Goal: Entertainment & Leisure: Consume media (video, audio)

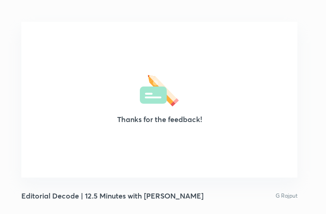
scroll to position [155, 319]
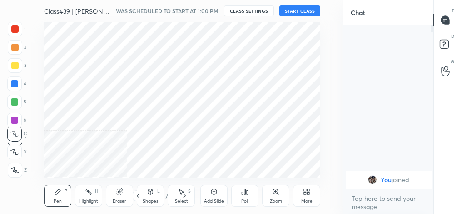
scroll to position [45302, 45150]
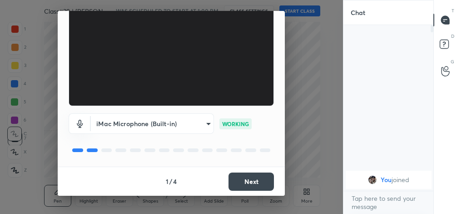
click at [248, 178] on button "Next" at bounding box center [251, 181] width 45 height 18
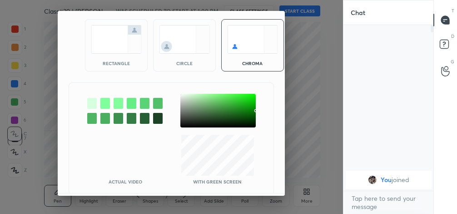
scroll to position [76, 0]
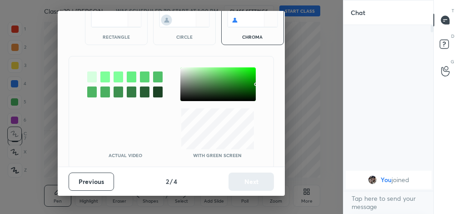
click at [249, 180] on div "Previous 2 / 4 Next" at bounding box center [171, 180] width 227 height 29
click at [117, 29] on div "rectangle" at bounding box center [116, 19] width 63 height 52
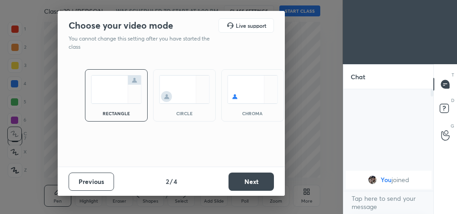
scroll to position [3, 3]
click at [252, 173] on button "Next" at bounding box center [251, 181] width 45 height 18
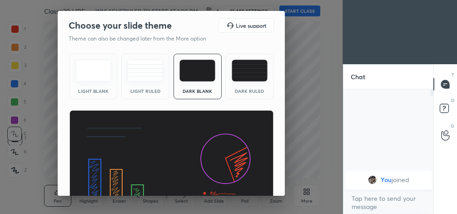
click at [252, 173] on img at bounding box center [171, 167] width 205 height 115
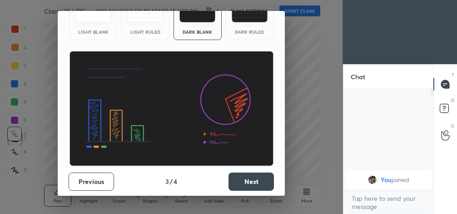
click at [253, 178] on button "Next" at bounding box center [251, 181] width 45 height 18
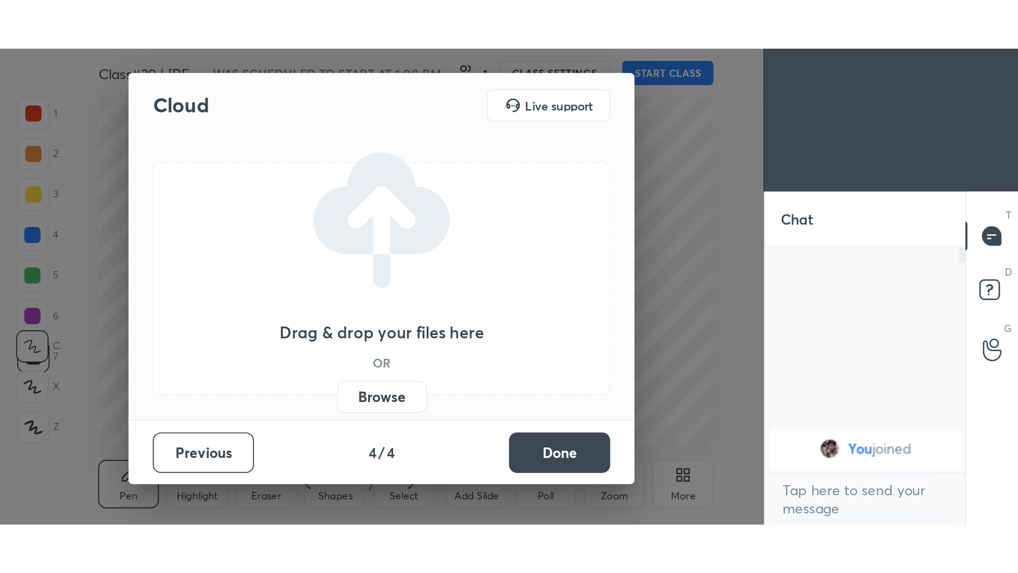
scroll to position [0, 0]
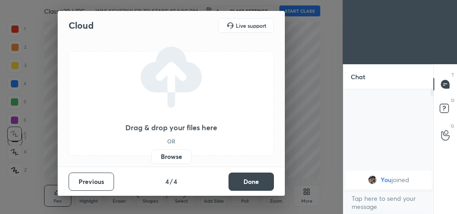
click at [258, 178] on button "Done" at bounding box center [251, 181] width 45 height 18
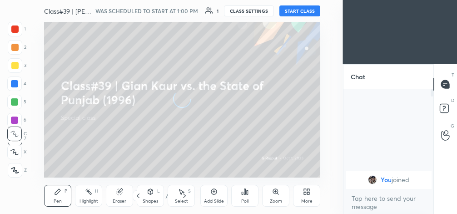
click at [309, 194] on icon at bounding box center [309, 193] width 2 height 2
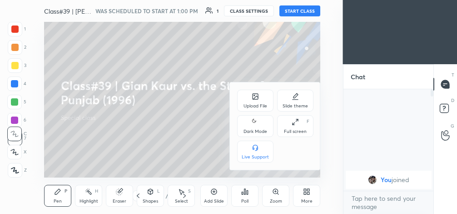
click at [290, 119] on div "Full screen F" at bounding box center [295, 126] width 36 height 22
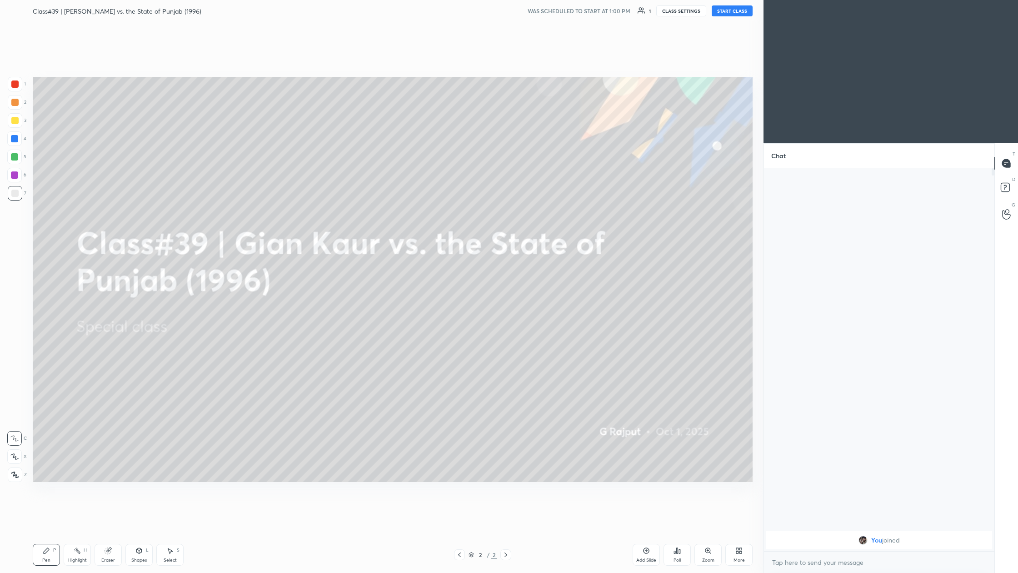
click at [457, 12] on button "START CLASS" at bounding box center [732, 10] width 41 height 11
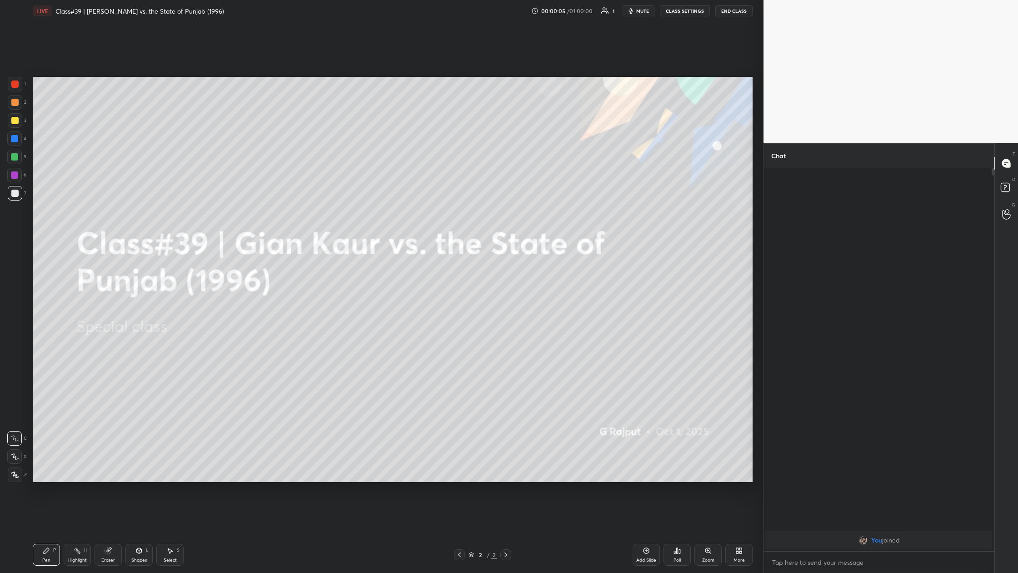
click at [457, 12] on button "End Class" at bounding box center [733, 10] width 37 height 11
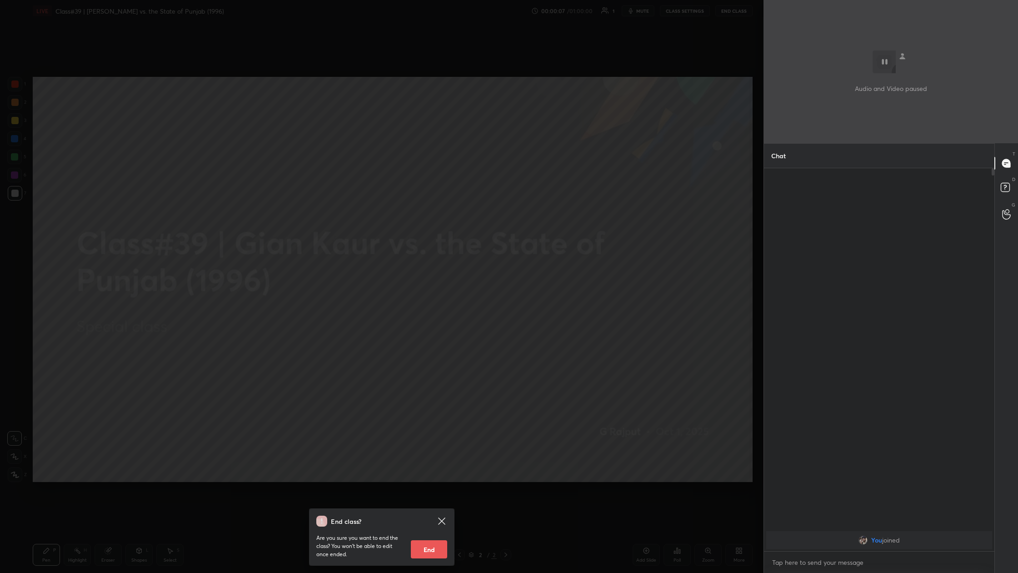
click at [437, 213] on button "End" at bounding box center [429, 549] width 36 height 18
type textarea "x"
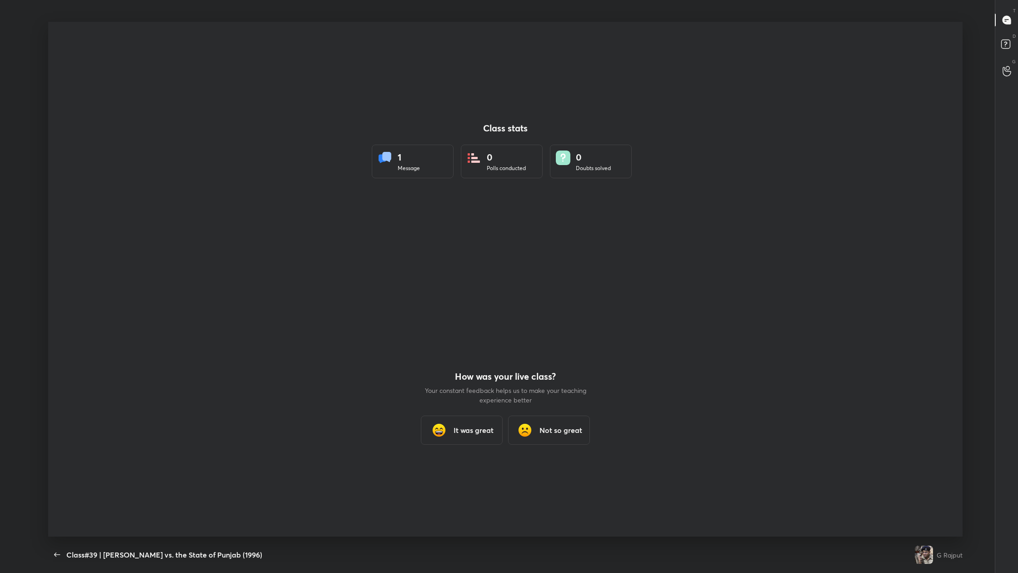
click at [457, 213] on div "Back Class#39 | [PERSON_NAME] vs. the State of Punjab (1996)" at bounding box center [479, 554] width 863 height 36
click at [457, 213] on div "It was great" at bounding box center [462, 429] width 82 height 29
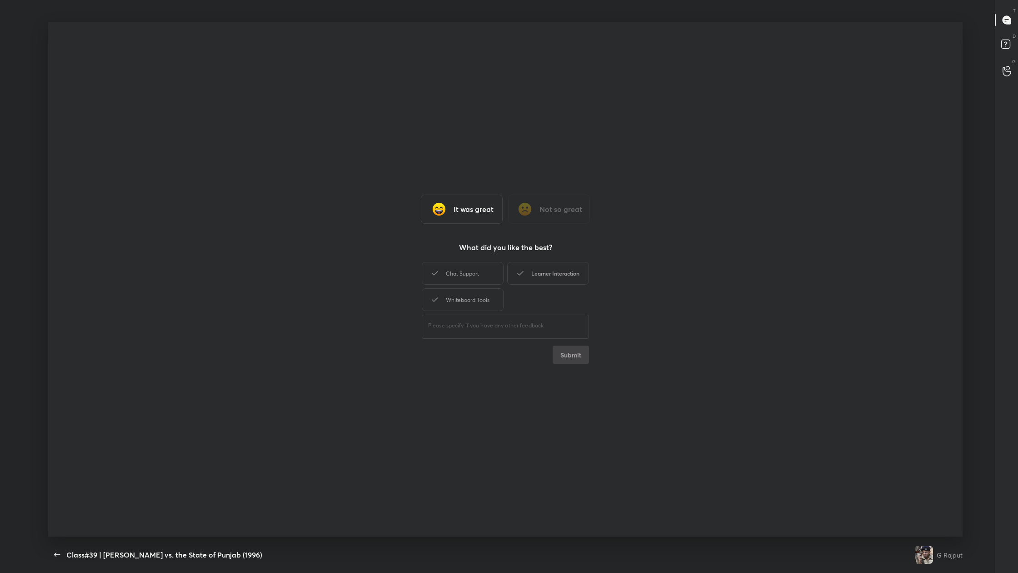
drag, startPoint x: 490, startPoint y: 276, endPoint x: 538, endPoint y: 271, distance: 48.9
click at [457, 213] on div "Chat Support" at bounding box center [463, 273] width 82 height 23
click at [457, 213] on div "Learner Interaction" at bounding box center [548, 273] width 82 height 23
click at [457, 213] on div "Whiteboard Tools" at bounding box center [463, 299] width 82 height 23
click at [457, 213] on button "Submit" at bounding box center [571, 354] width 36 height 18
